Goal: Transaction & Acquisition: Purchase product/service

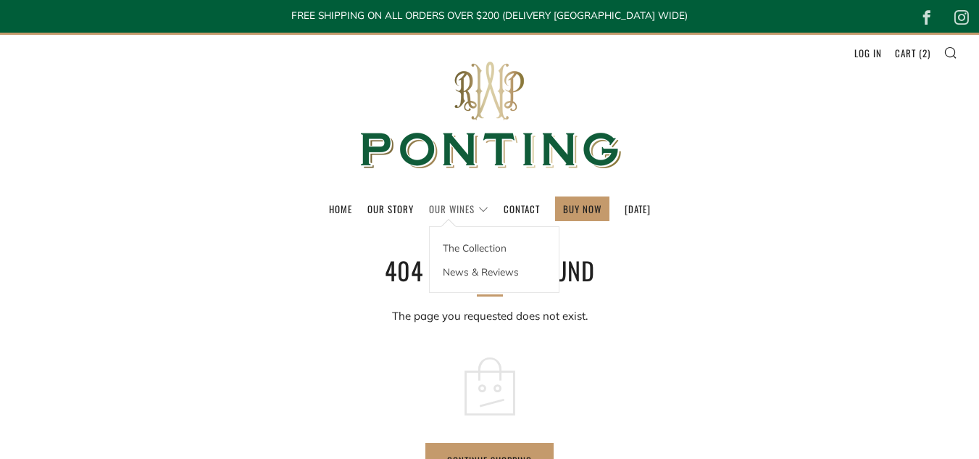
click at [429, 209] on link "Our Wines" at bounding box center [458, 208] width 59 height 23
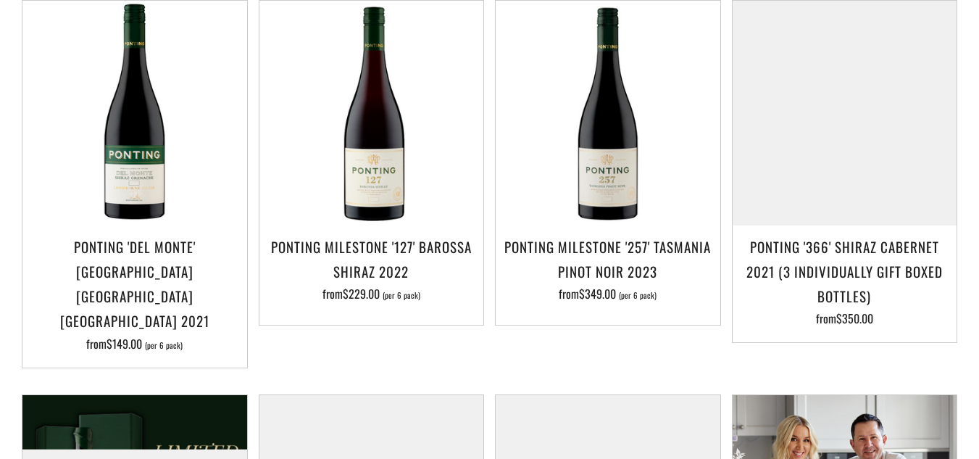
scroll to position [1065, 0]
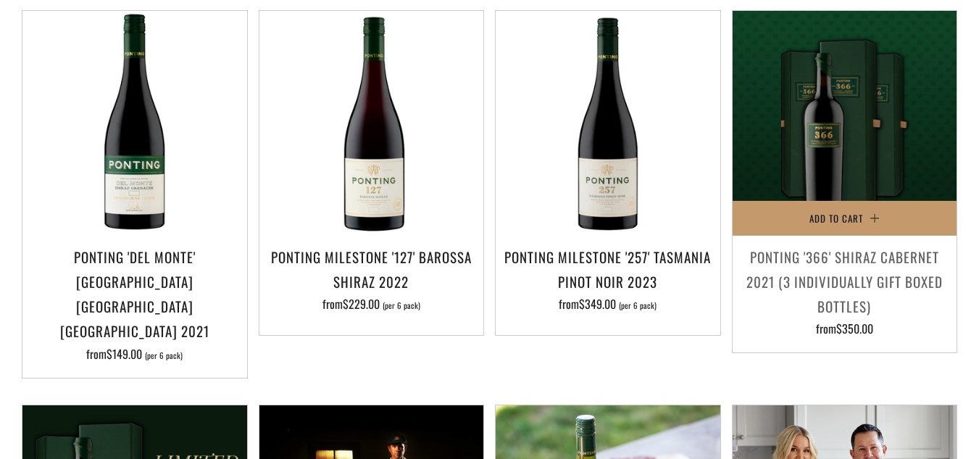
click at [908, 244] on h3 "Ponting '366' Shiraz Cabernet 2021 (3 individually gift boxed bottles)" at bounding box center [845, 281] width 210 height 75
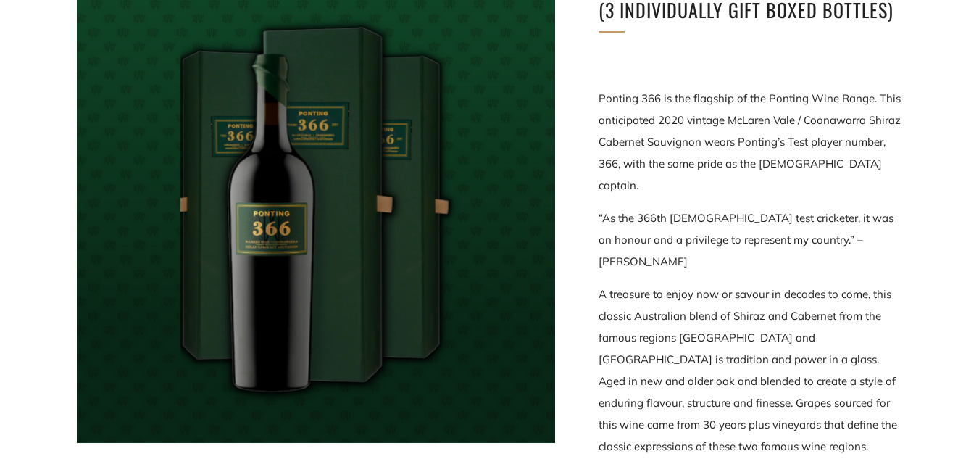
scroll to position [283, 0]
